Goal: Task Accomplishment & Management: Manage account settings

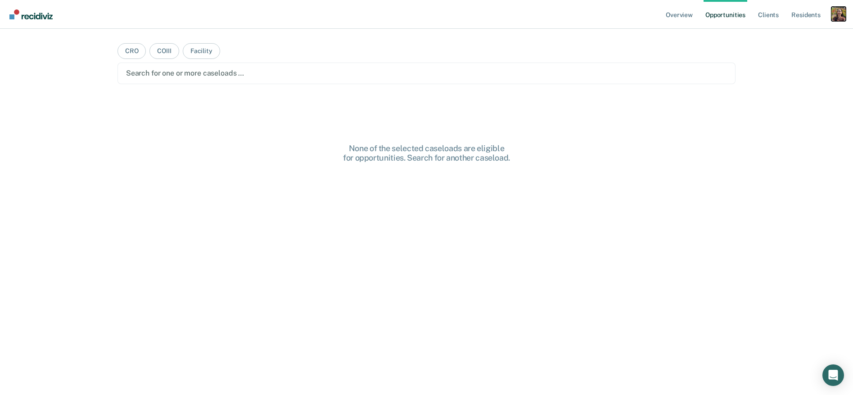
click at [834, 11] on div "Profile dropdown button" at bounding box center [838, 14] width 14 height 14
click at [775, 38] on link "Profile" at bounding box center [802, 37] width 72 height 8
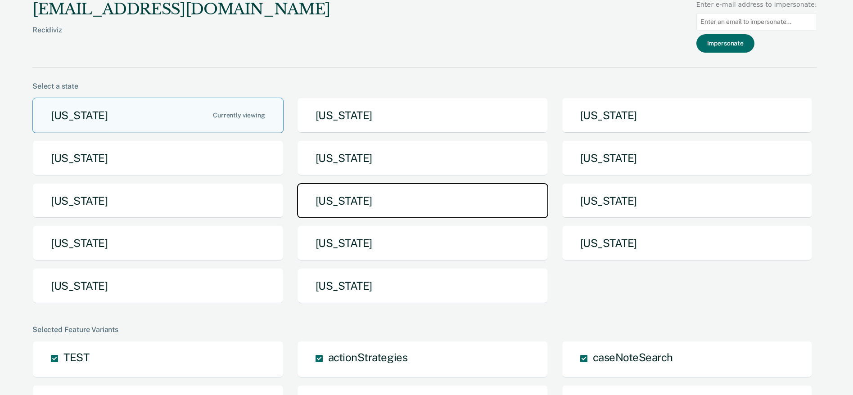
click at [491, 211] on button "[US_STATE]" at bounding box center [422, 201] width 251 height 36
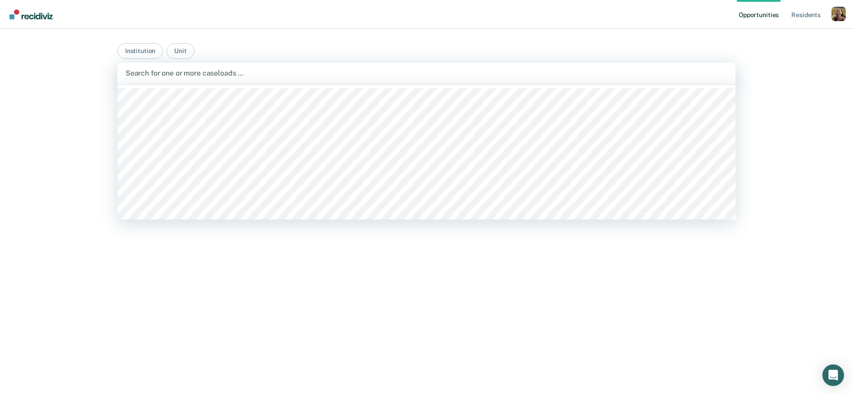
click at [334, 78] on div at bounding box center [427, 73] width 602 height 10
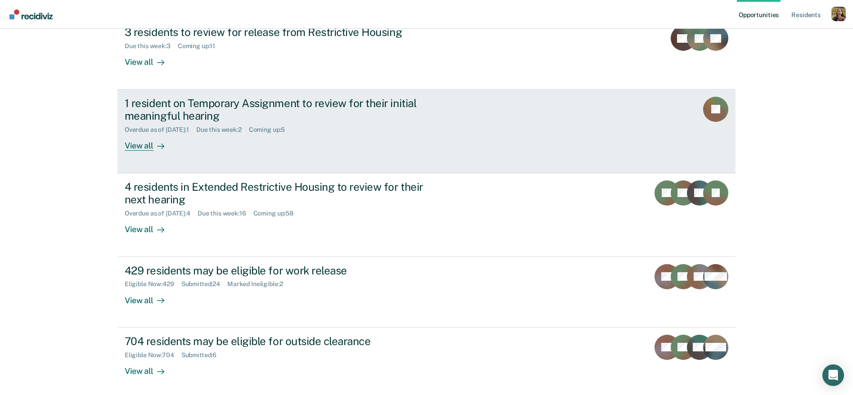
scroll to position [156, 0]
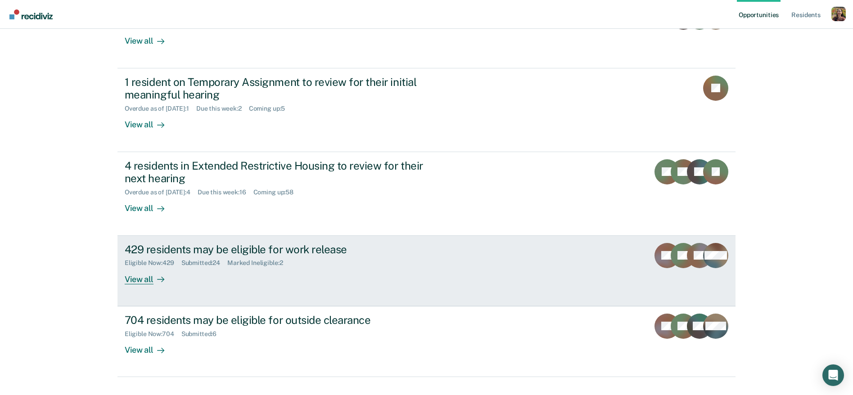
click at [203, 260] on div "429 residents may be eligible for work release Eligible Now : 429 Submitted : 2…" at bounding box center [294, 263] width 338 height 41
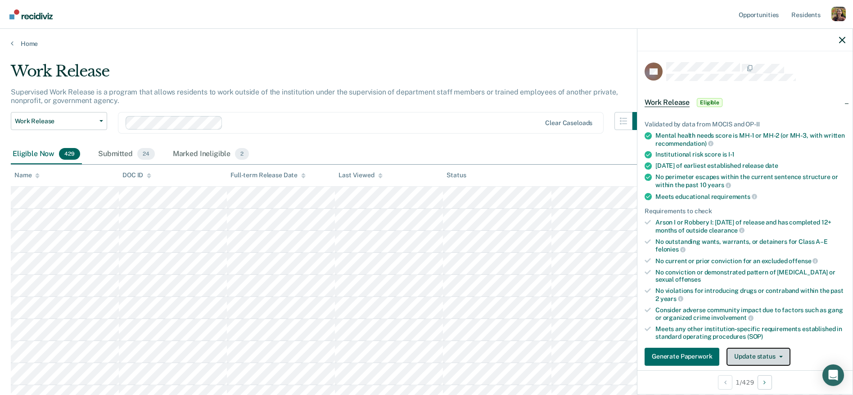
click at [757, 356] on button "Update status" at bounding box center [757, 357] width 63 height 18
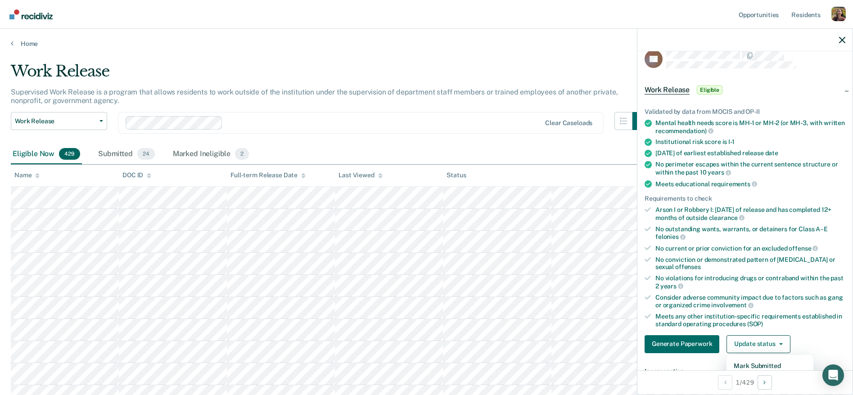
click at [780, 373] on button "Mark Ineligible" at bounding box center [769, 380] width 87 height 14
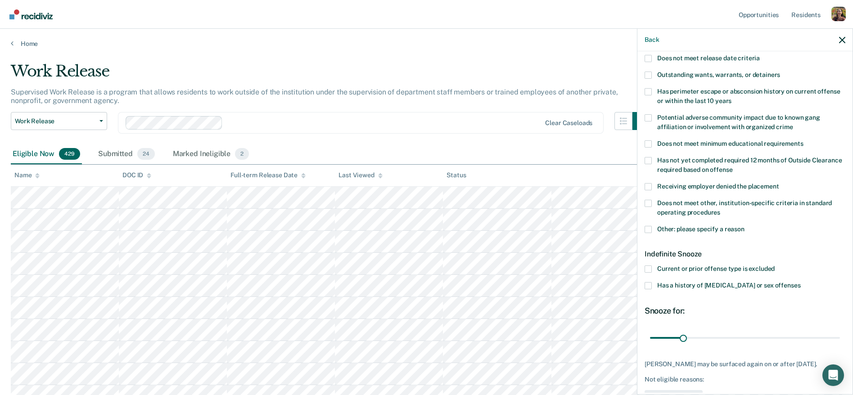
scroll to position [152, 0]
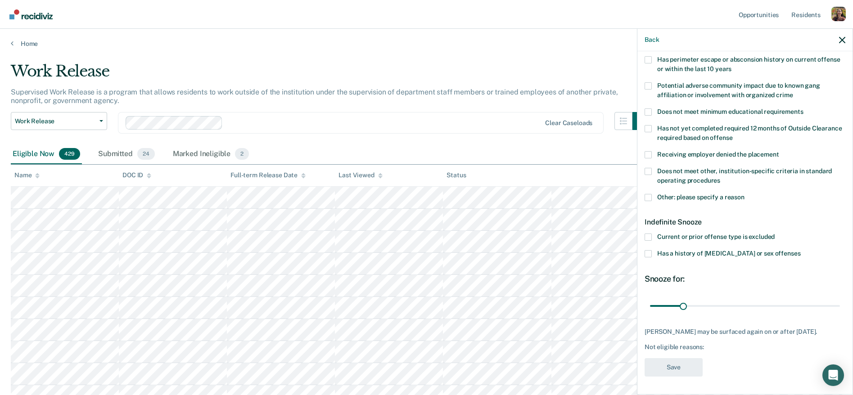
click at [738, 233] on span "Current or prior offense type is excluded" at bounding box center [715, 236] width 117 height 7
click at [774, 234] on input "Current or prior offense type is excluded" at bounding box center [774, 234] width 0 height 0
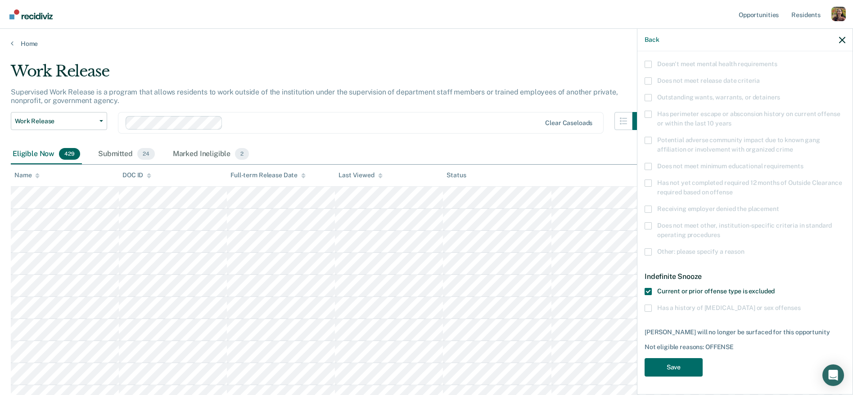
scroll to position [91, 0]
click at [753, 293] on span "Current or prior offense type is excluded" at bounding box center [715, 292] width 117 height 7
click at [774, 289] on input "Current or prior offense type is excluded" at bounding box center [774, 289] width 0 height 0
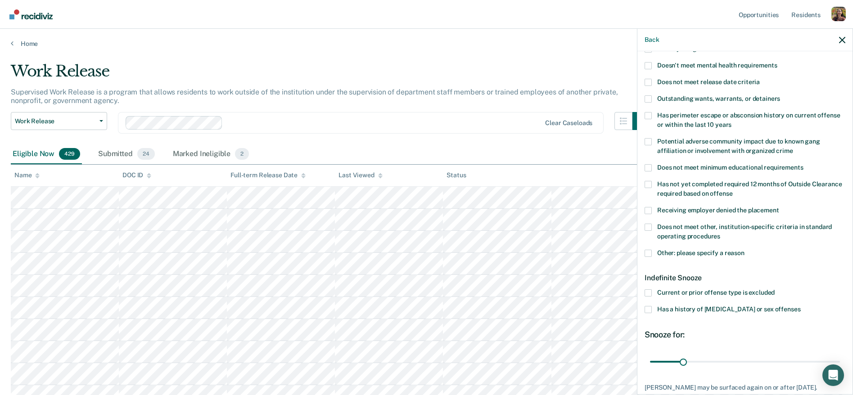
click at [747, 313] on label "Has a history of [MEDICAL_DATA] or sex offenses" at bounding box center [744, 310] width 201 height 9
click at [800, 306] on input "Has a history of [MEDICAL_DATA] or sex offenses" at bounding box center [800, 306] width 0 height 0
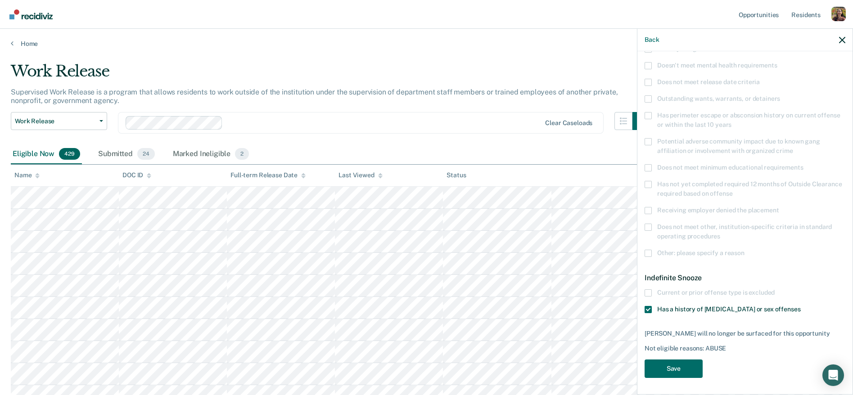
scroll to position [91, 0]
click at [742, 308] on span "Has a history of [MEDICAL_DATA] or sex offenses" at bounding box center [728, 309] width 143 height 7
click at [800, 306] on input "Has a history of [MEDICAL_DATA] or sex offenses" at bounding box center [800, 306] width 0 height 0
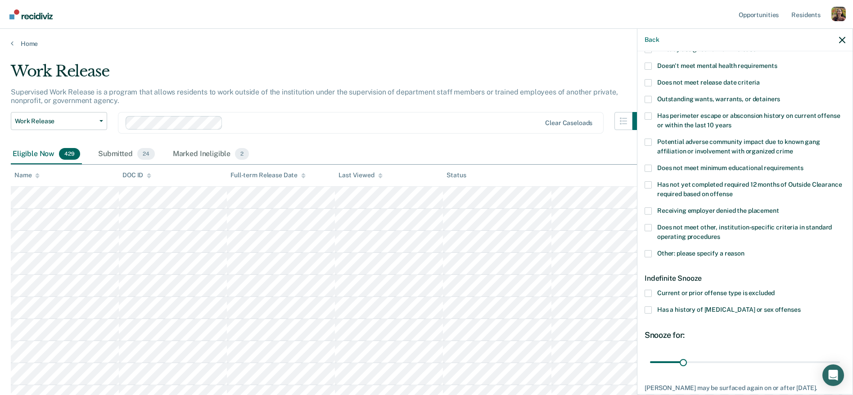
click at [708, 252] on span "Other: please specify a reason" at bounding box center [700, 253] width 87 height 7
click at [744, 250] on input "Other: please specify a reason" at bounding box center [744, 250] width 0 height 0
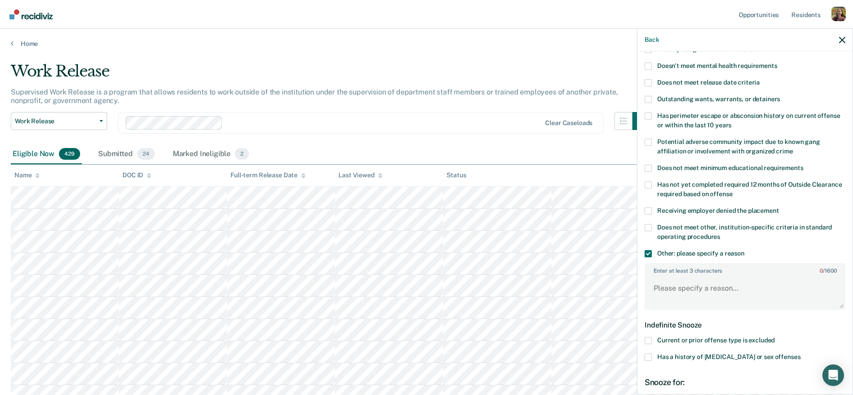
scroll to position [199, 0]
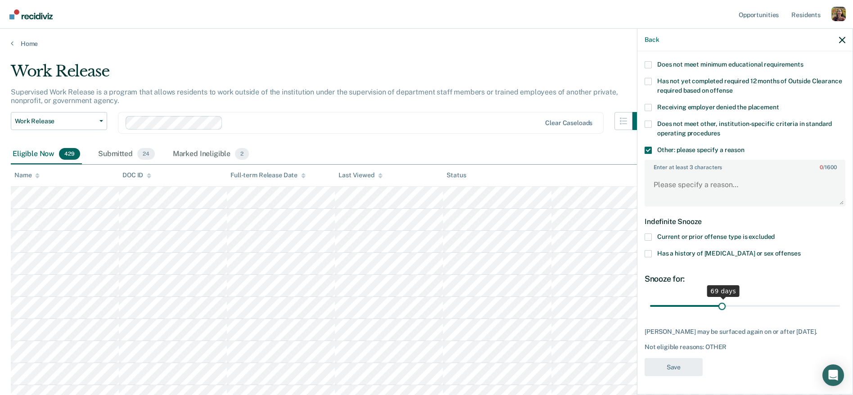
type input "68"
drag, startPoint x: 684, startPoint y: 299, endPoint x: 721, endPoint y: 301, distance: 36.9
click at [721, 301] on input "range" at bounding box center [745, 306] width 190 height 16
click at [670, 233] on span "Current or prior offense type is excluded" at bounding box center [715, 236] width 117 height 7
click at [774, 234] on input "Current or prior offense type is excluded" at bounding box center [774, 234] width 0 height 0
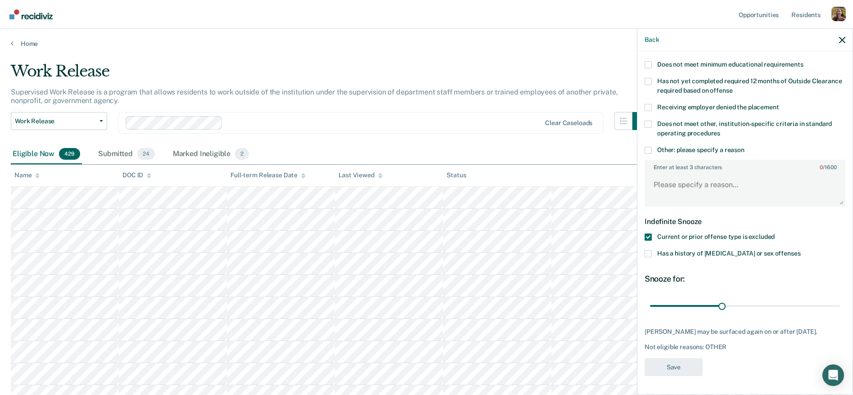
scroll to position [91, 0]
